Goal: Task Accomplishment & Management: Manage account settings

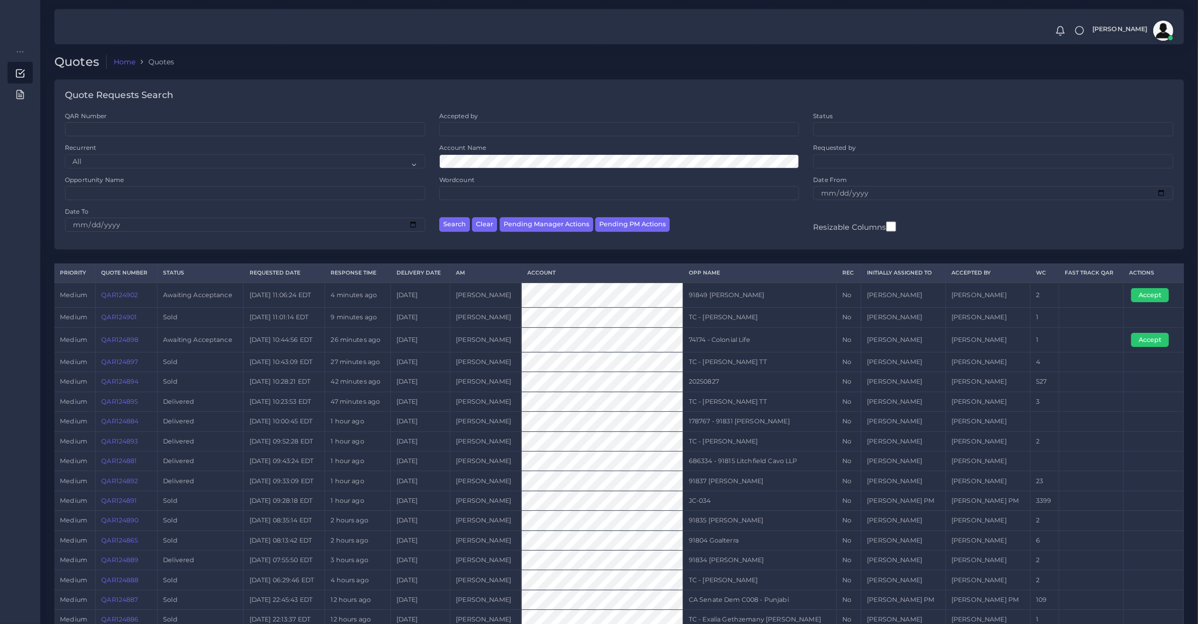
click at [541, 214] on div "Search Clear Pending Manager Actions Pending PM Actions" at bounding box center [619, 223] width 374 height 32
click at [546, 222] on button "Pending Manager Actions" at bounding box center [546, 224] width 94 height 15
select select "awaiting_manager_initial_review"
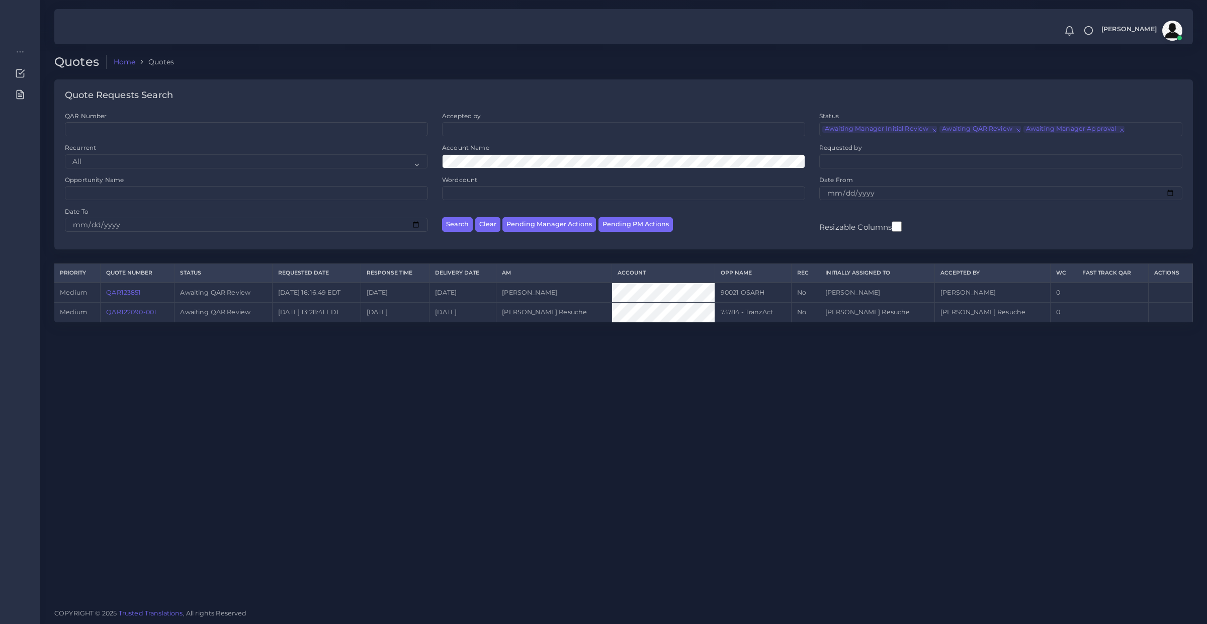
click at [116, 310] on link "QAR122090-001" at bounding box center [131, 312] width 50 height 8
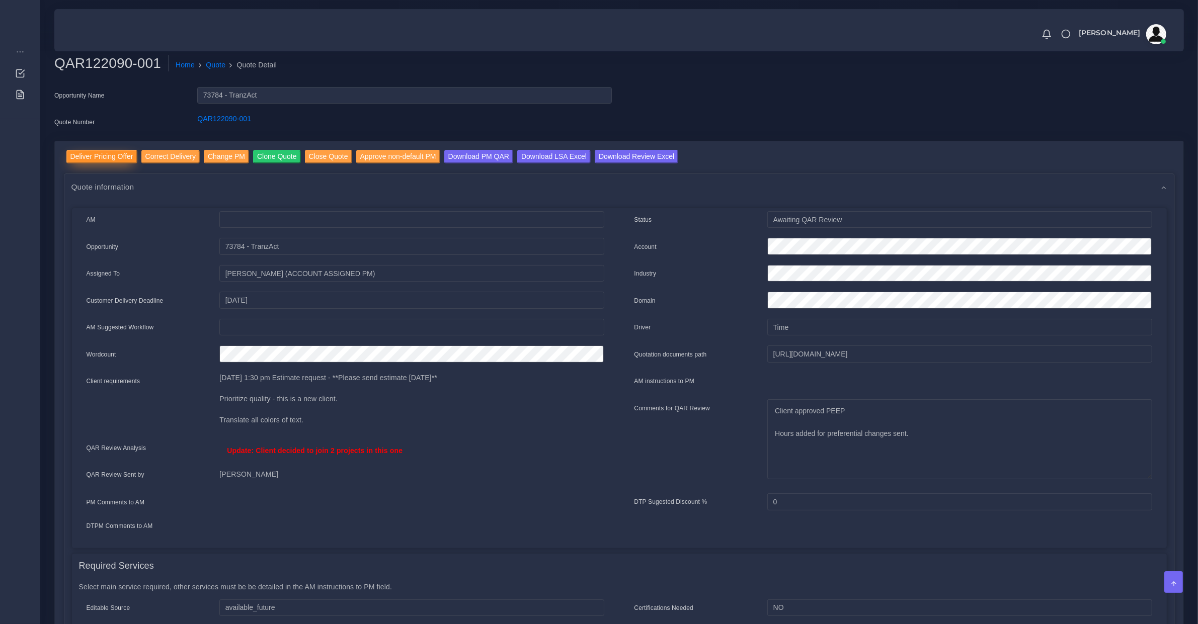
click at [89, 159] on input "Deliver Pricing Offer" at bounding box center [101, 157] width 71 height 14
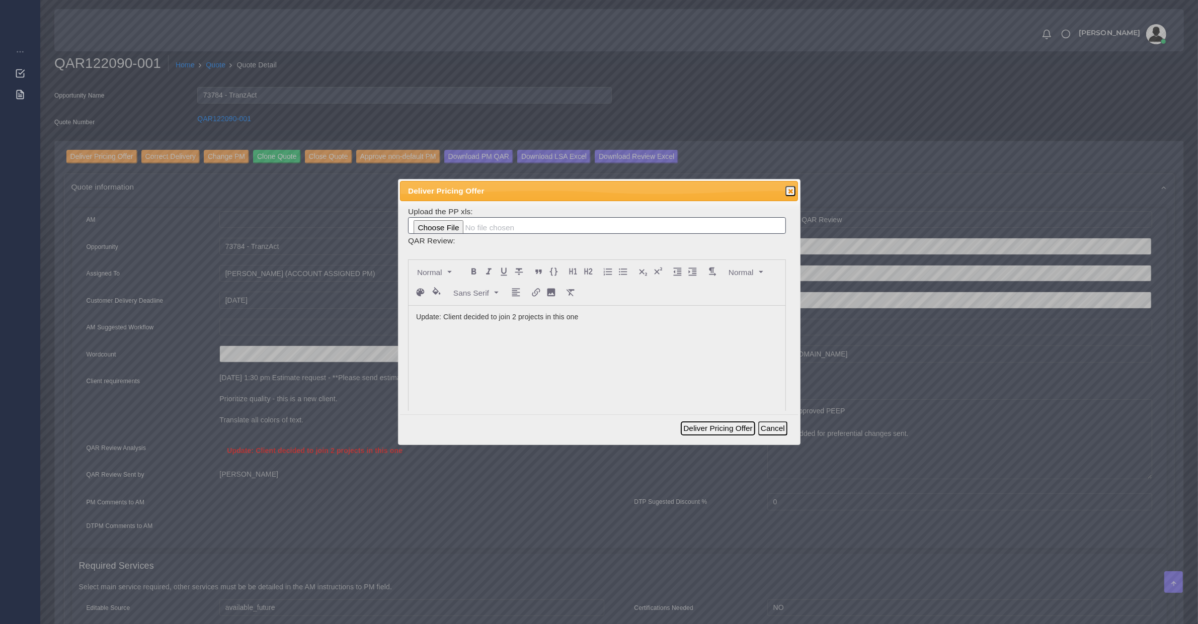
click at [726, 428] on button "Deliver Pricing Offer" at bounding box center [718, 429] width 74 height 14
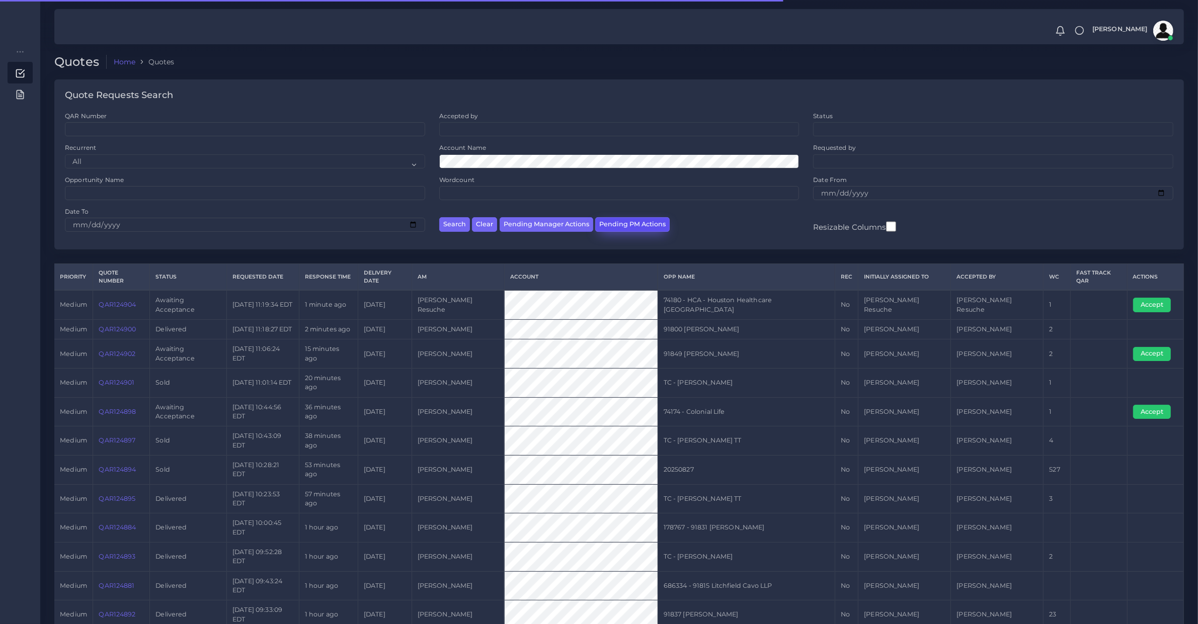
click at [619, 217] on button "Pending PM Actions" at bounding box center [632, 224] width 74 height 15
select select "awaiting_acceptance"
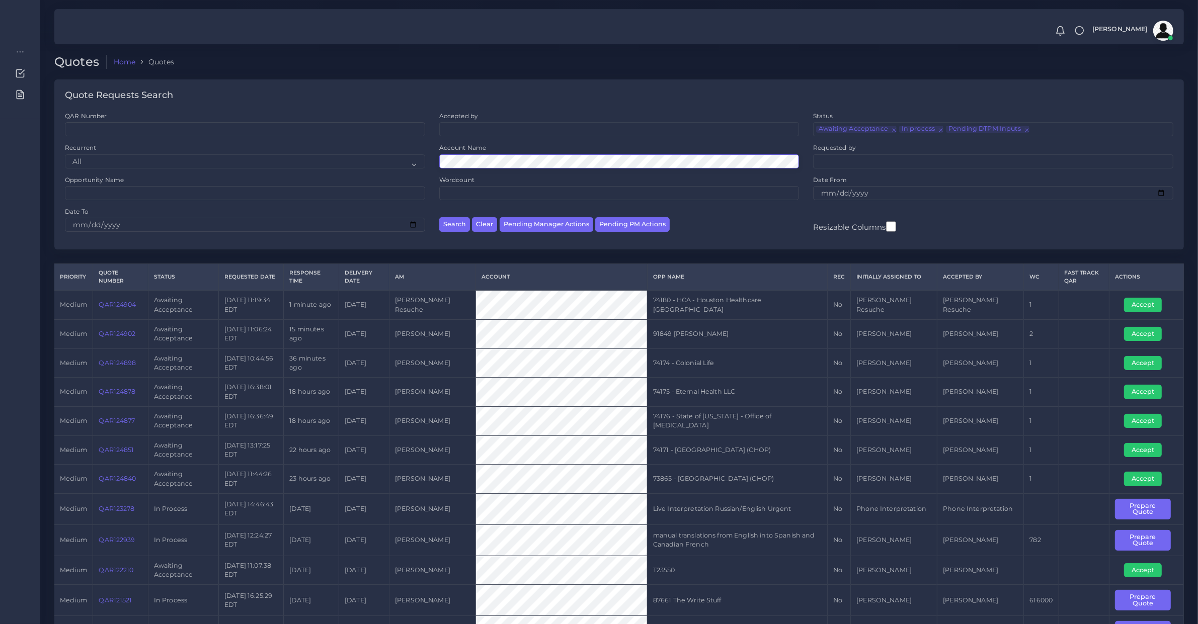
click at [439, 217] on button "Search" at bounding box center [454, 224] width 31 height 15
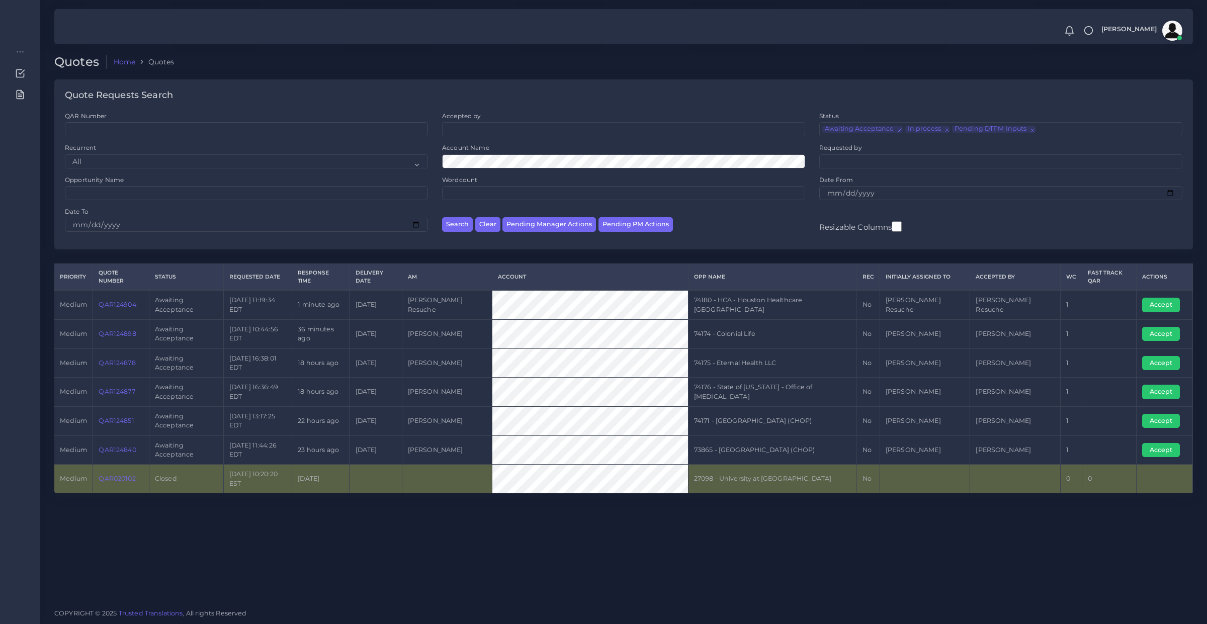
click at [258, 509] on div "Quotes Home Quotes Quote Requests Search QAR Number Accepted by All [PERSON_NAM…" at bounding box center [623, 300] width 1167 height 601
